Goal: Information Seeking & Learning: Check status

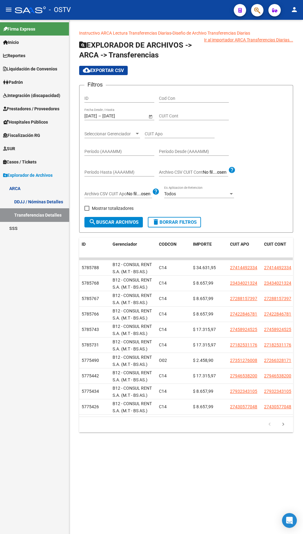
click at [87, 209] on span at bounding box center [86, 208] width 5 height 5
click at [87, 211] on input "Mostrar totalizadores" at bounding box center [87, 211] width 0 height 0
checkbox input "true"
click at [111, 220] on span "search Buscar Archivos" at bounding box center [114, 222] width 50 height 6
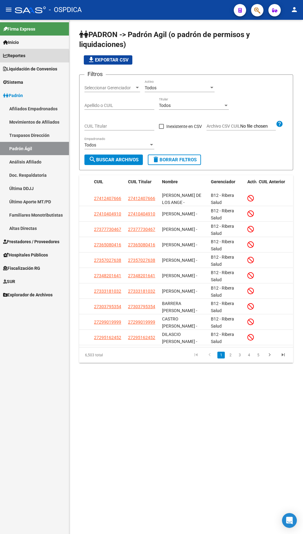
click at [19, 59] on span "Reportes" at bounding box center [14, 55] width 22 height 7
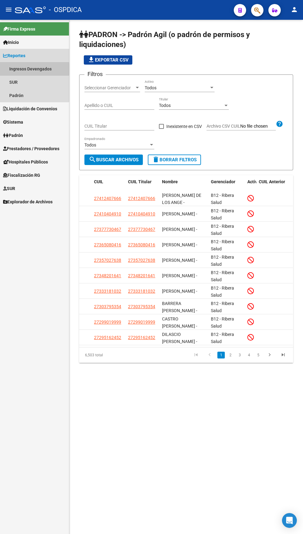
click at [24, 69] on link "Ingresos Devengados" at bounding box center [34, 68] width 69 height 13
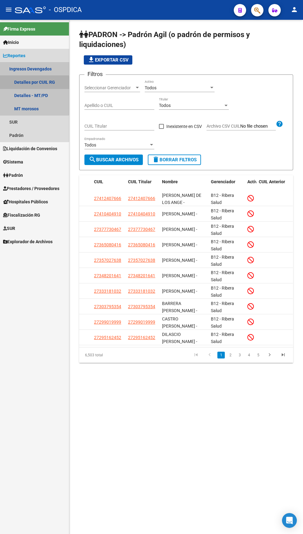
click at [29, 82] on link "Detalles por CUIL RG" at bounding box center [34, 81] width 69 height 13
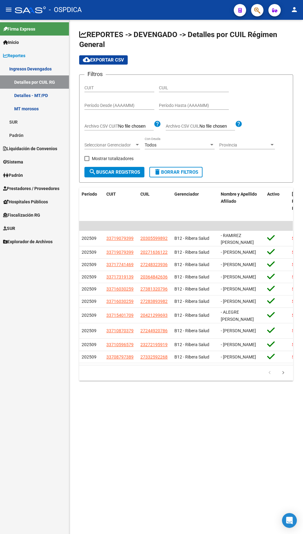
click at [96, 105] on input "Período Desde (AAAAMM)" at bounding box center [119, 105] width 70 height 5
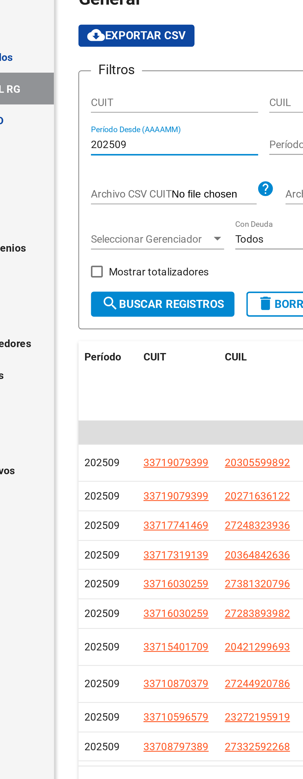
type input "202509"
click at [165, 104] on input "Período Hasta (AAAAMM)" at bounding box center [194, 105] width 70 height 5
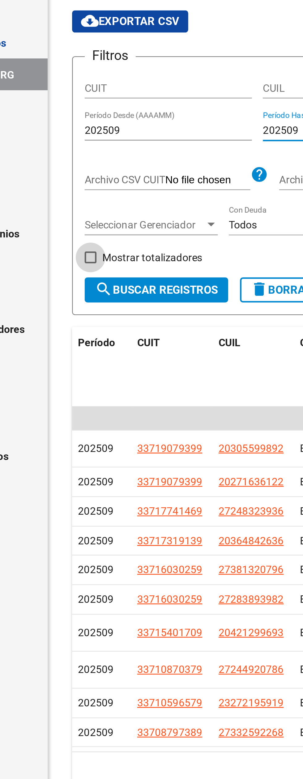
type input "202509"
click at [86, 158] on span at bounding box center [86, 158] width 5 height 5
click at [87, 161] on input "Mostrar totalizadores" at bounding box center [87, 161] width 0 height 0
checkbox input "true"
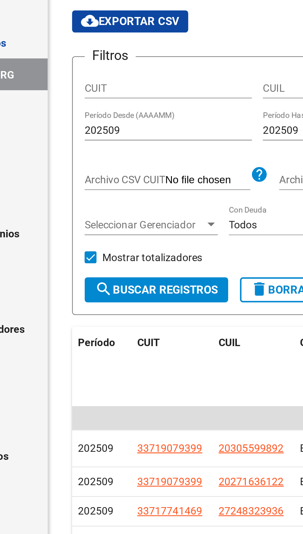
click at [103, 172] on span "search Buscar Registros" at bounding box center [114, 172] width 51 height 6
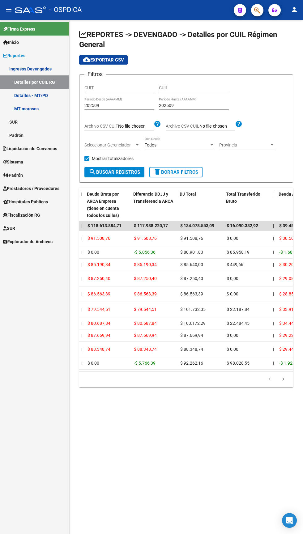
scroll to position [0, 310]
